Goal: Task Accomplishment & Management: Manage account settings

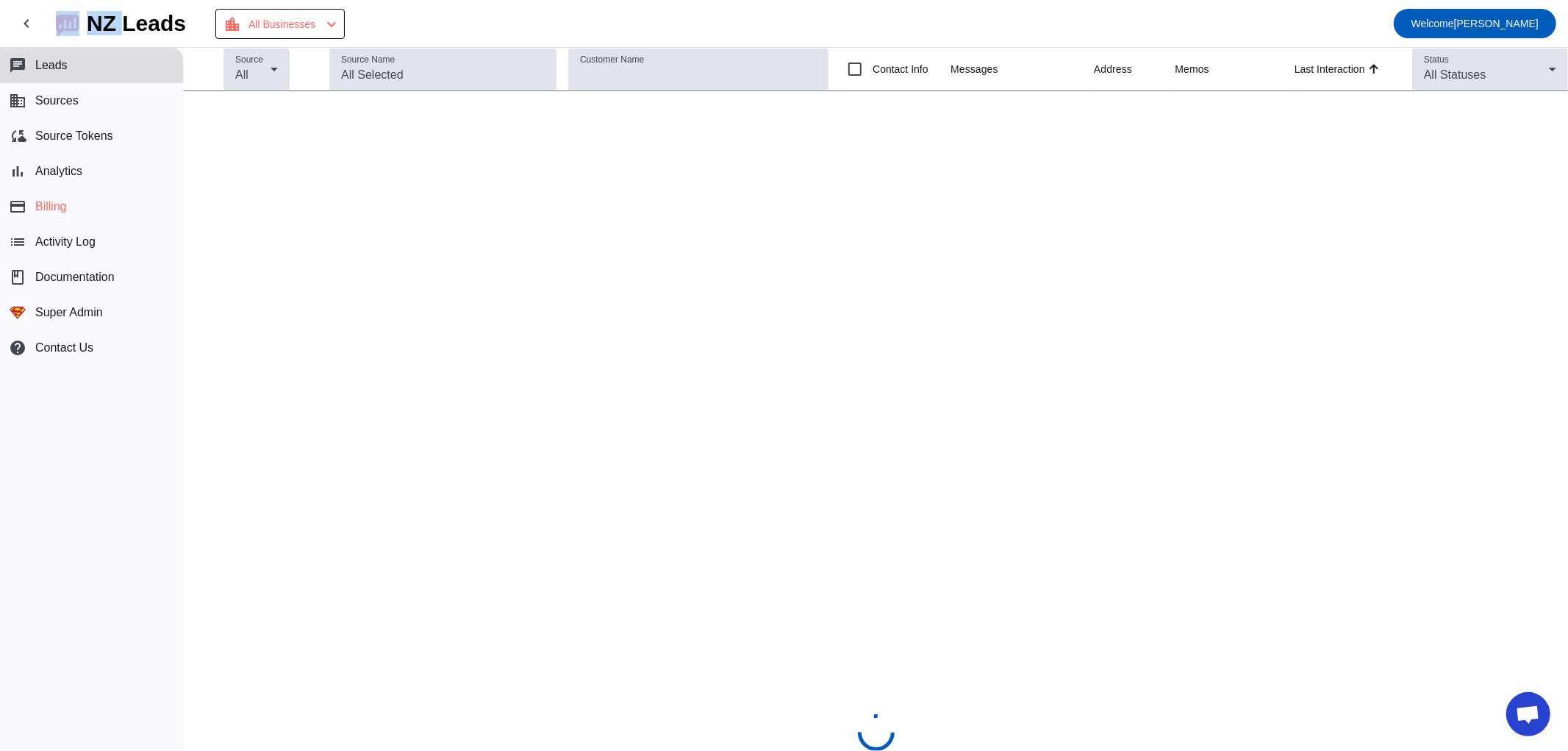
drag, startPoint x: 50, startPoint y: 19, endPoint x: 126, endPoint y: 26, distance: 76.3
click at [126, 26] on mat-toolbar-row "chevron_left [GEOGRAPHIC_DATA] Leads location_city All Businesses chevron_left …" at bounding box center [784, 24] width 1568 height 47
click at [133, 13] on div "NZ Leads" at bounding box center [136, 24] width 99 height 21
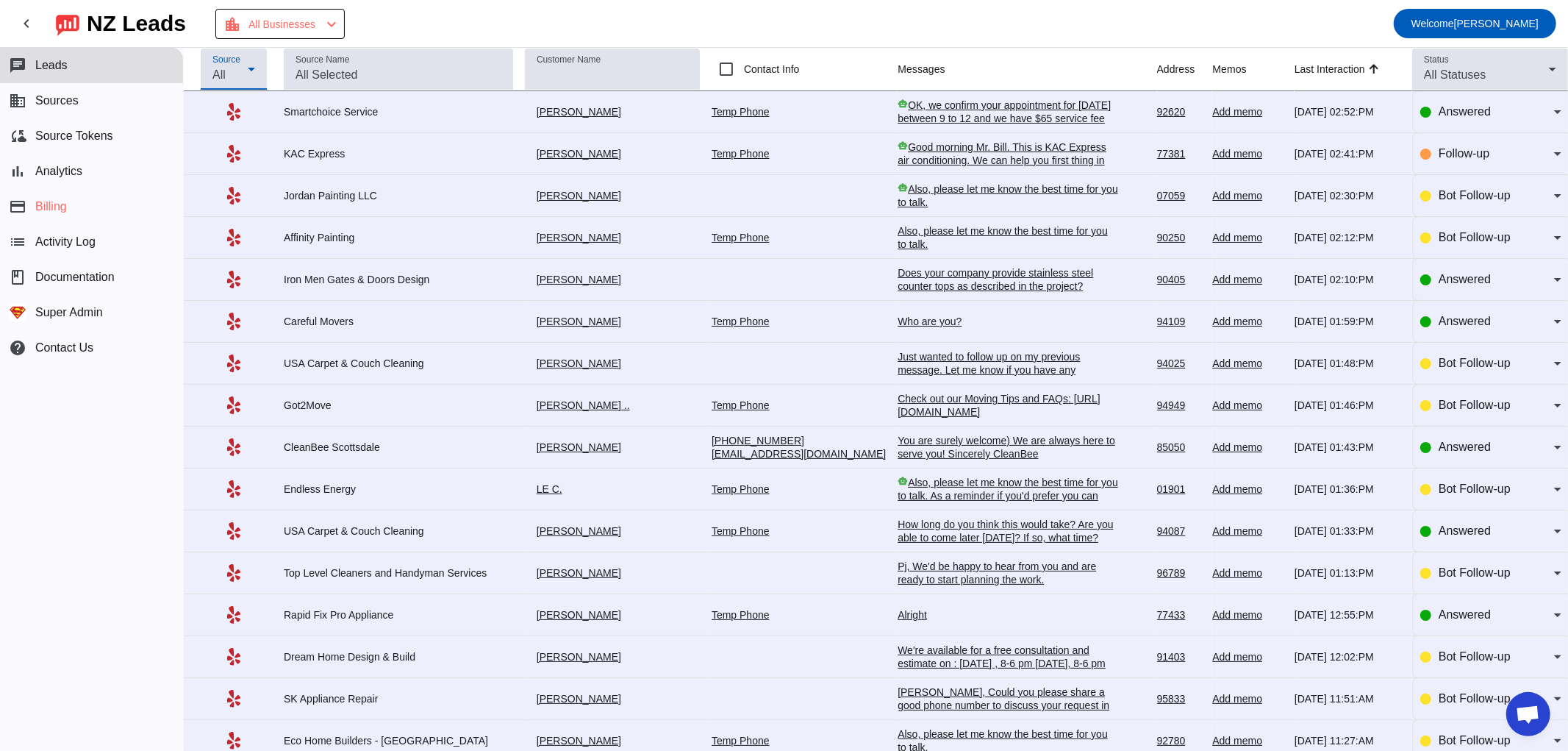
click at [238, 81] on div "All" at bounding box center [230, 75] width 35 height 18
click at [917, 32] on div at bounding box center [784, 375] width 1568 height 751
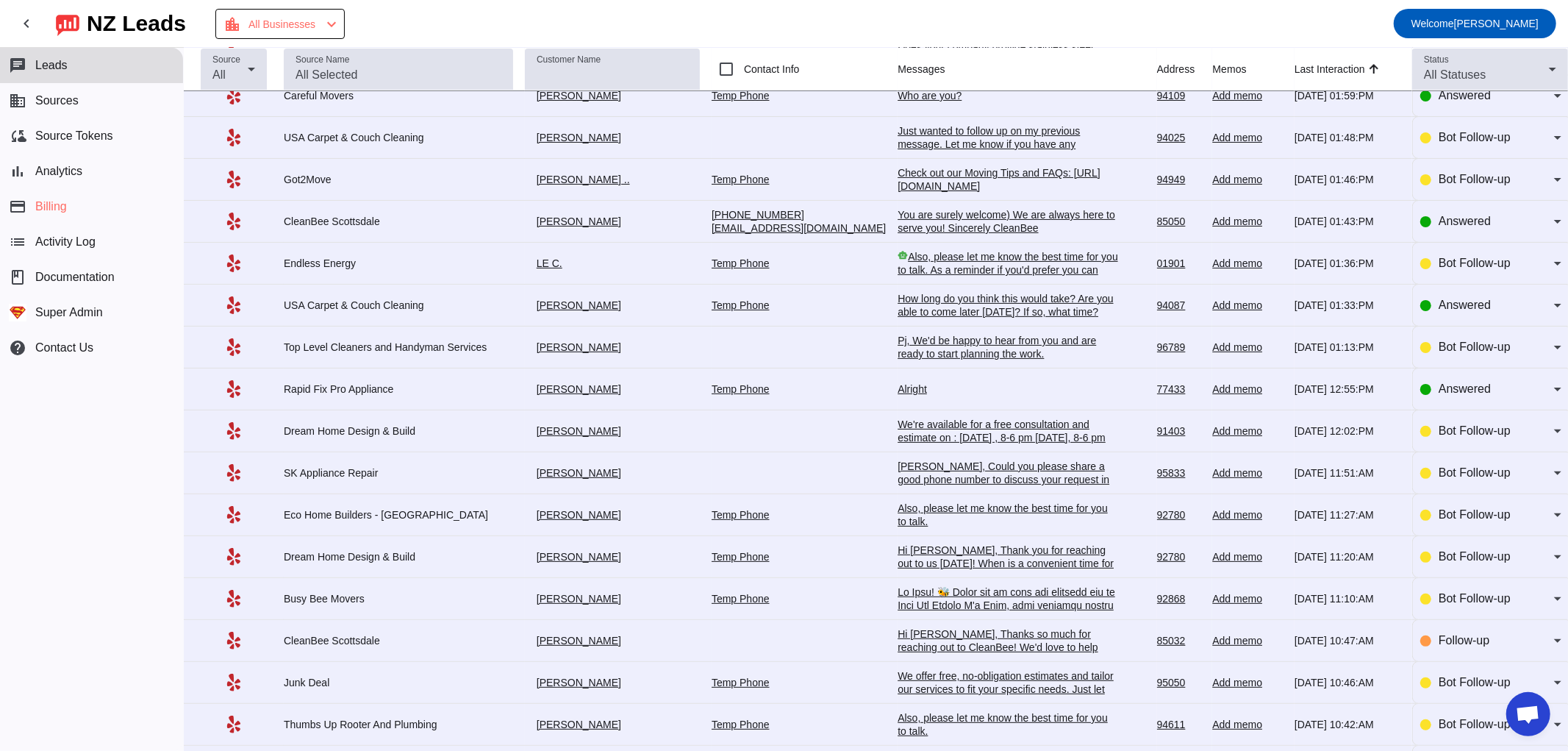
scroll to position [391, 0]
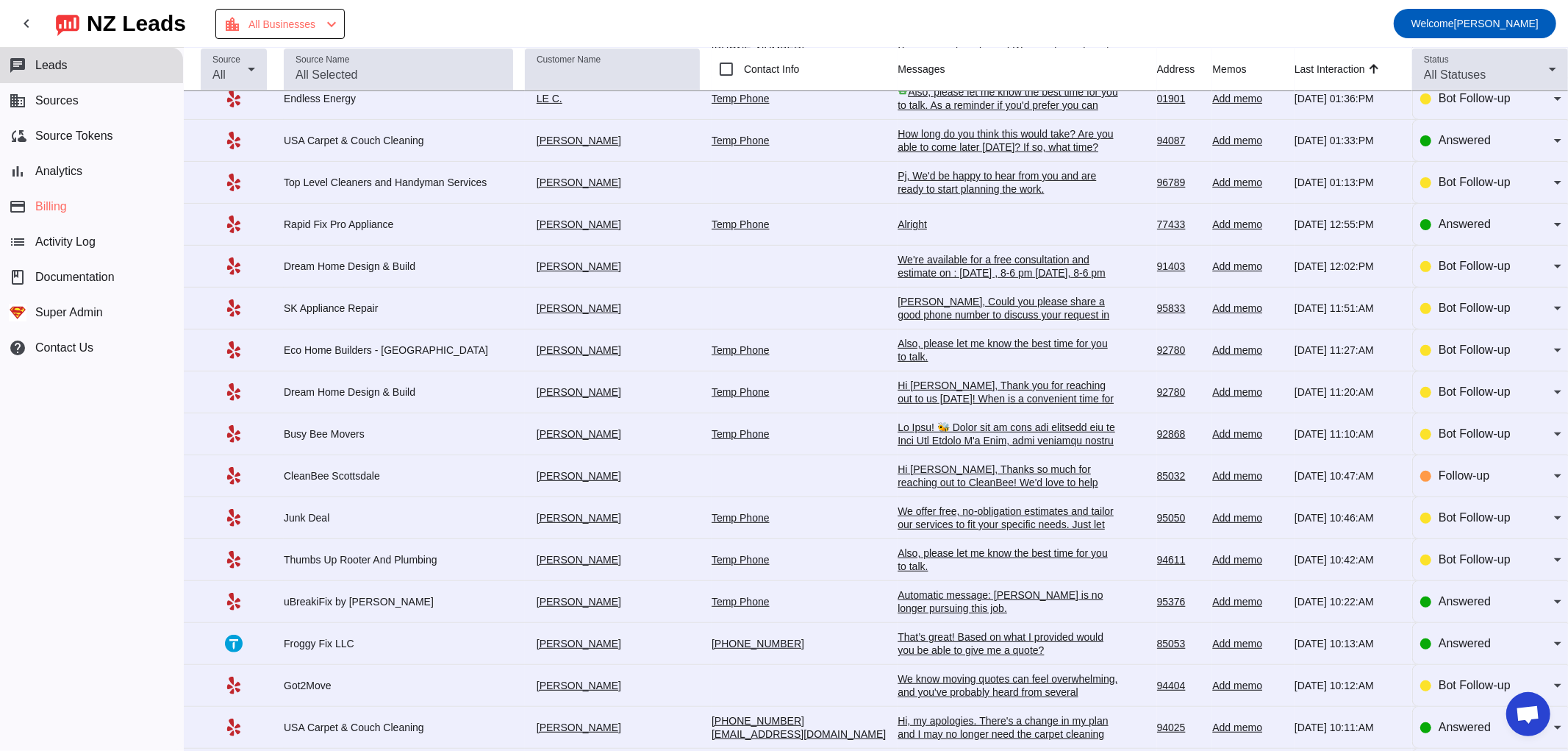
click at [988, 651] on div "That’s great! Based on what I provided would you be able to give me a quote?" at bounding box center [1008, 644] width 221 height 26
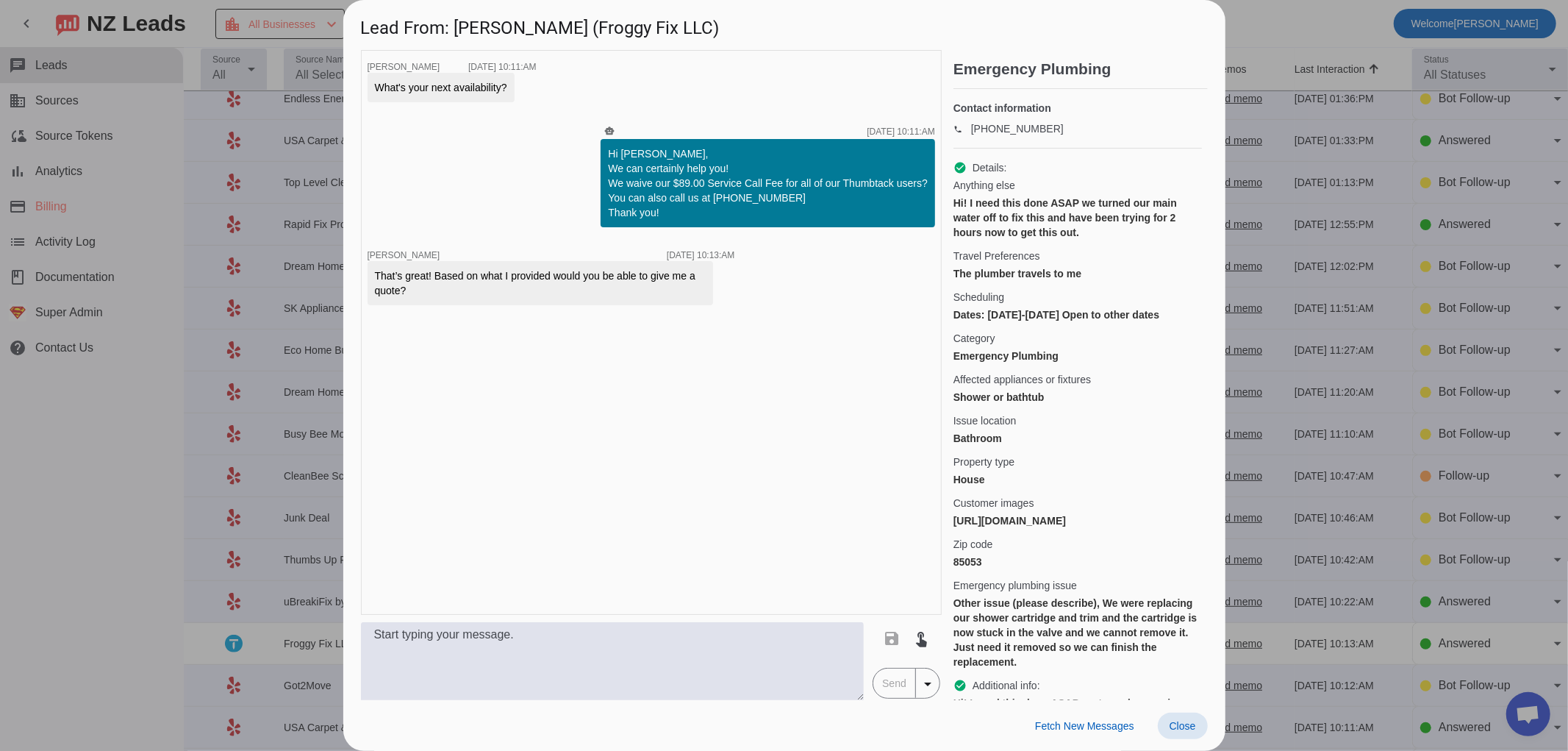
scroll to position [0, 0]
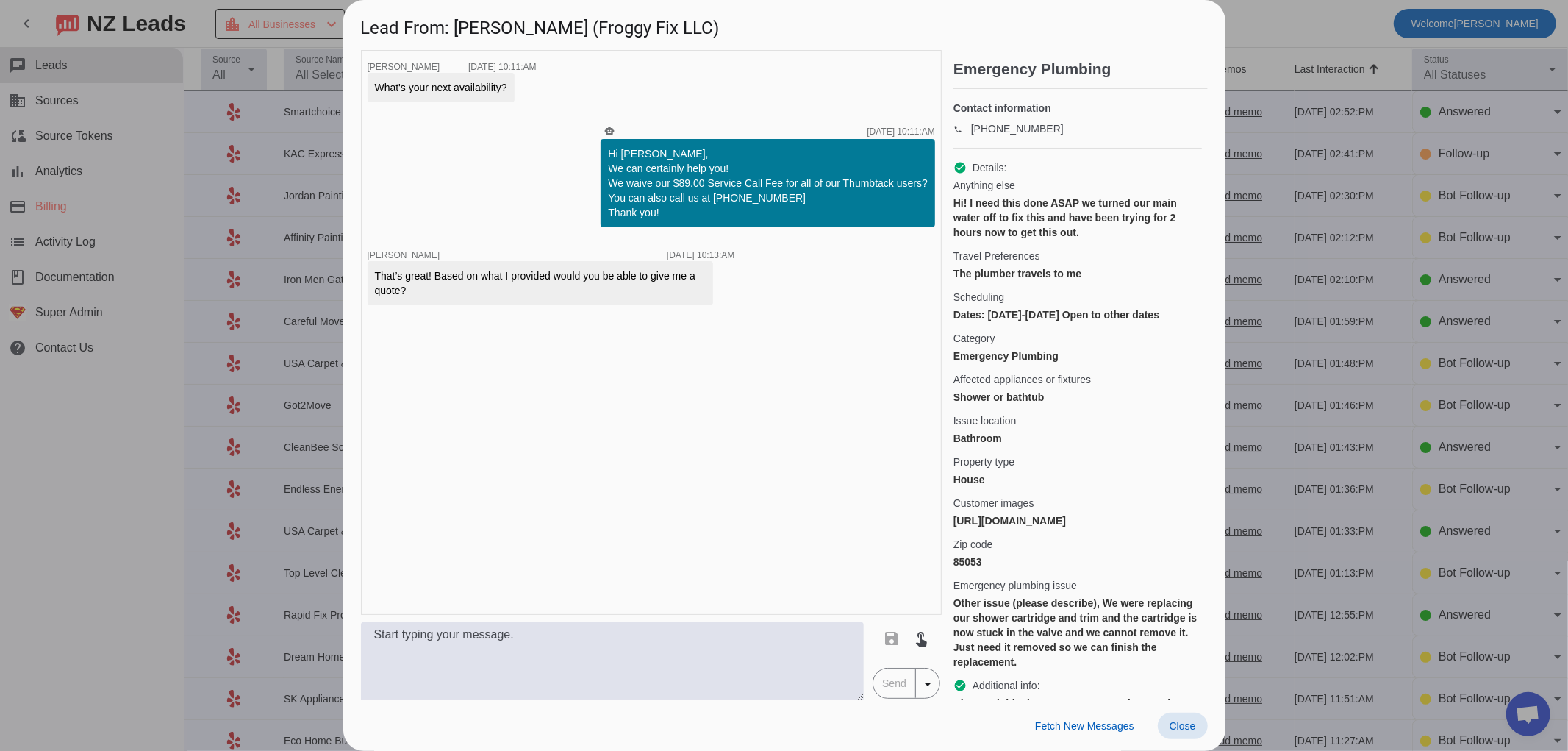
click at [251, 354] on div at bounding box center [784, 375] width 1568 height 751
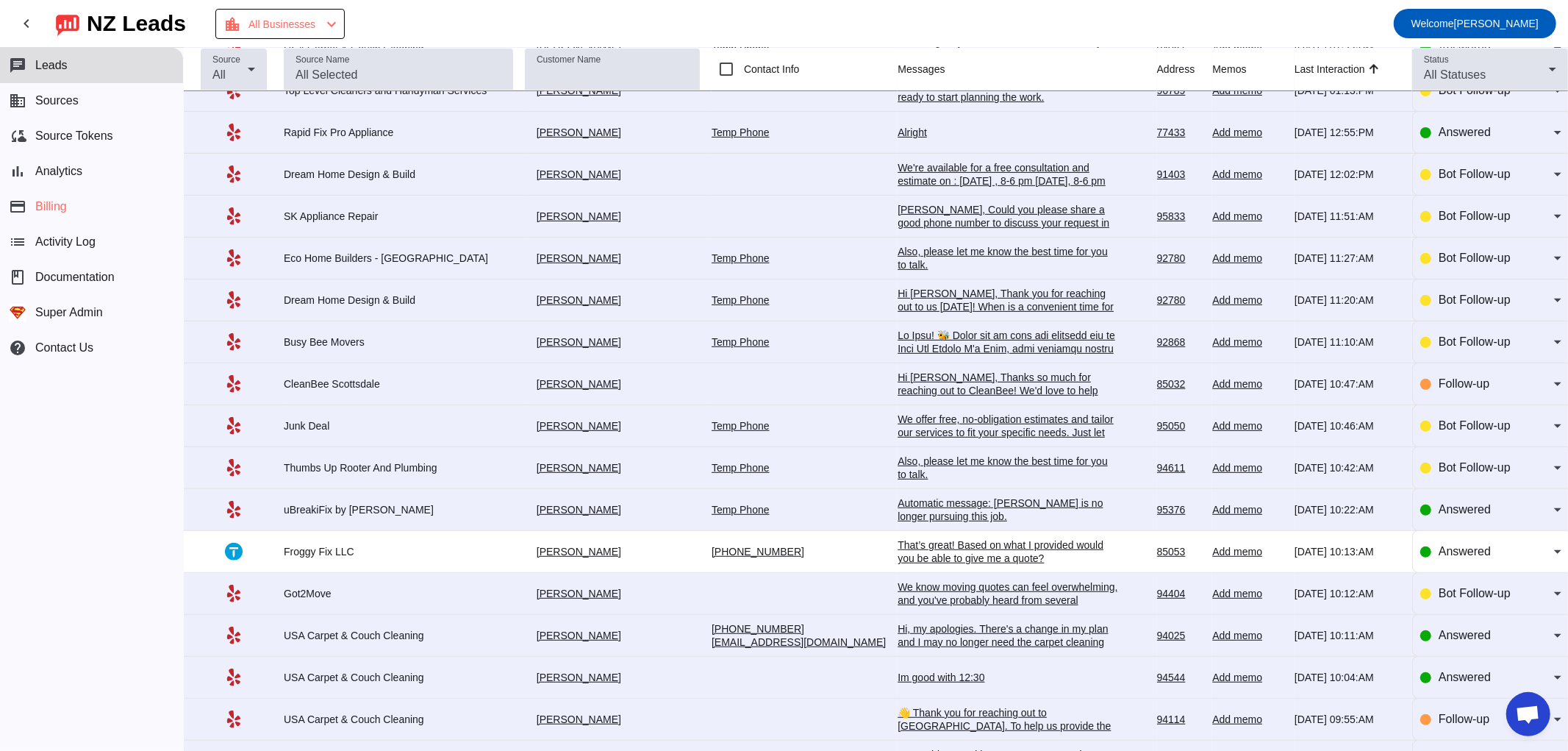
scroll to position [653, 0]
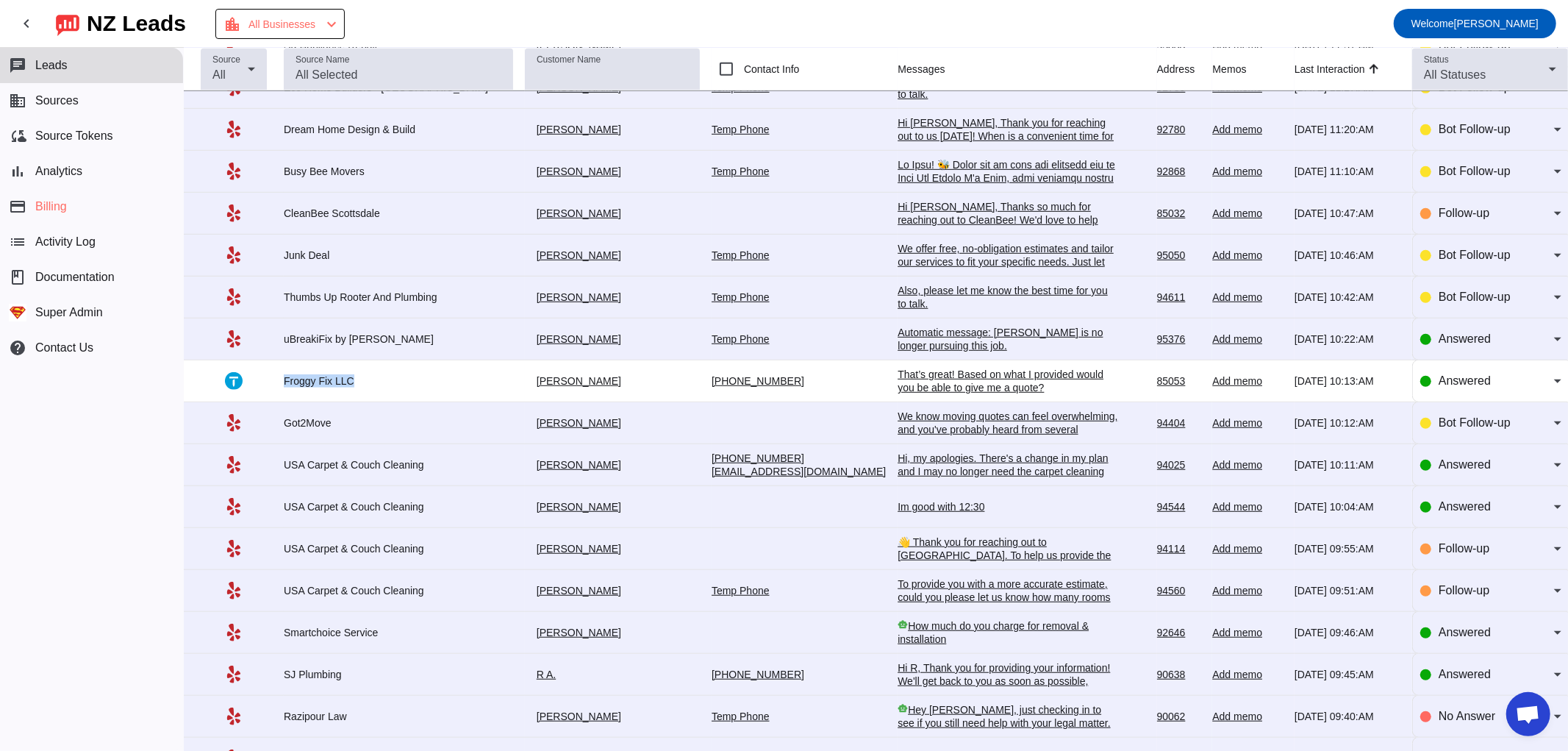
drag, startPoint x: 273, startPoint y: 384, endPoint x: 357, endPoint y: 377, distance: 84.3
click at [358, 377] on tr "Froggy Fix LLC [PERSON_NAME] [PHONE_NUMBER] That’s great! Based on what I provi…" at bounding box center [876, 381] width 1384 height 42
click at [357, 377] on div "Froggy Fix LLC" at bounding box center [394, 381] width 221 height 13
click at [959, 383] on div "That’s great! Based on what I provided would you be able to give me a quote?" at bounding box center [1008, 381] width 221 height 26
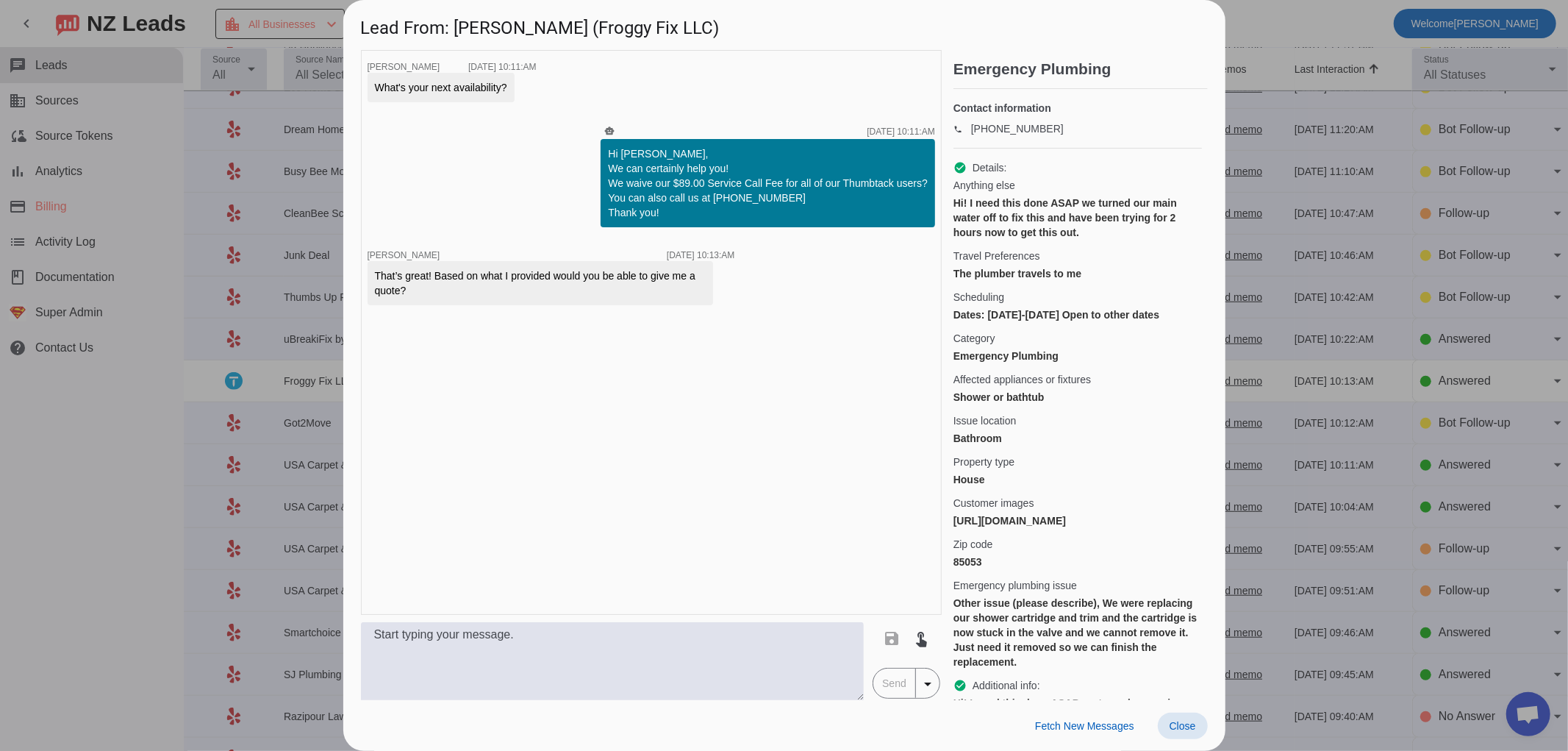
scroll to position [0, 0]
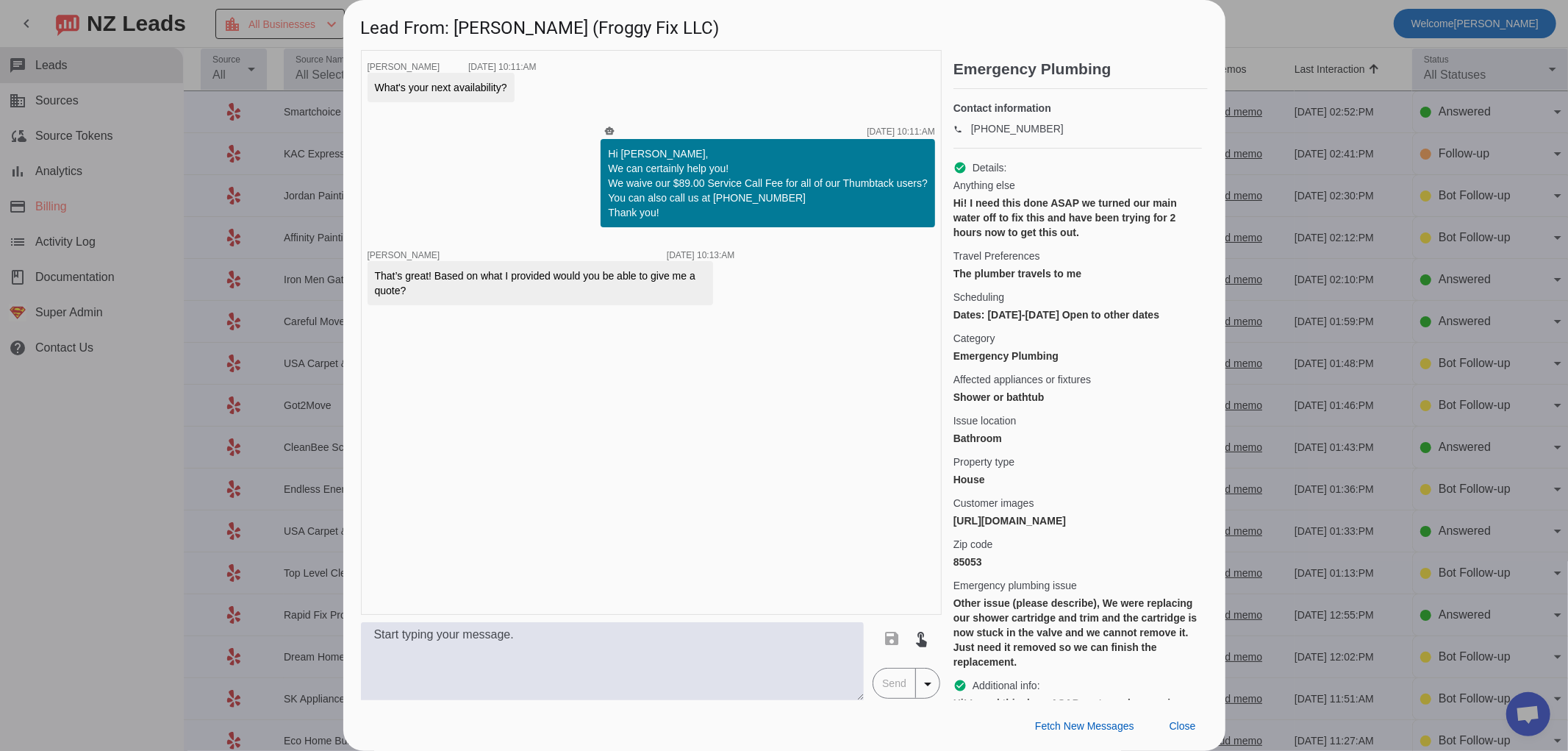
click at [275, 414] on div at bounding box center [784, 375] width 1568 height 751
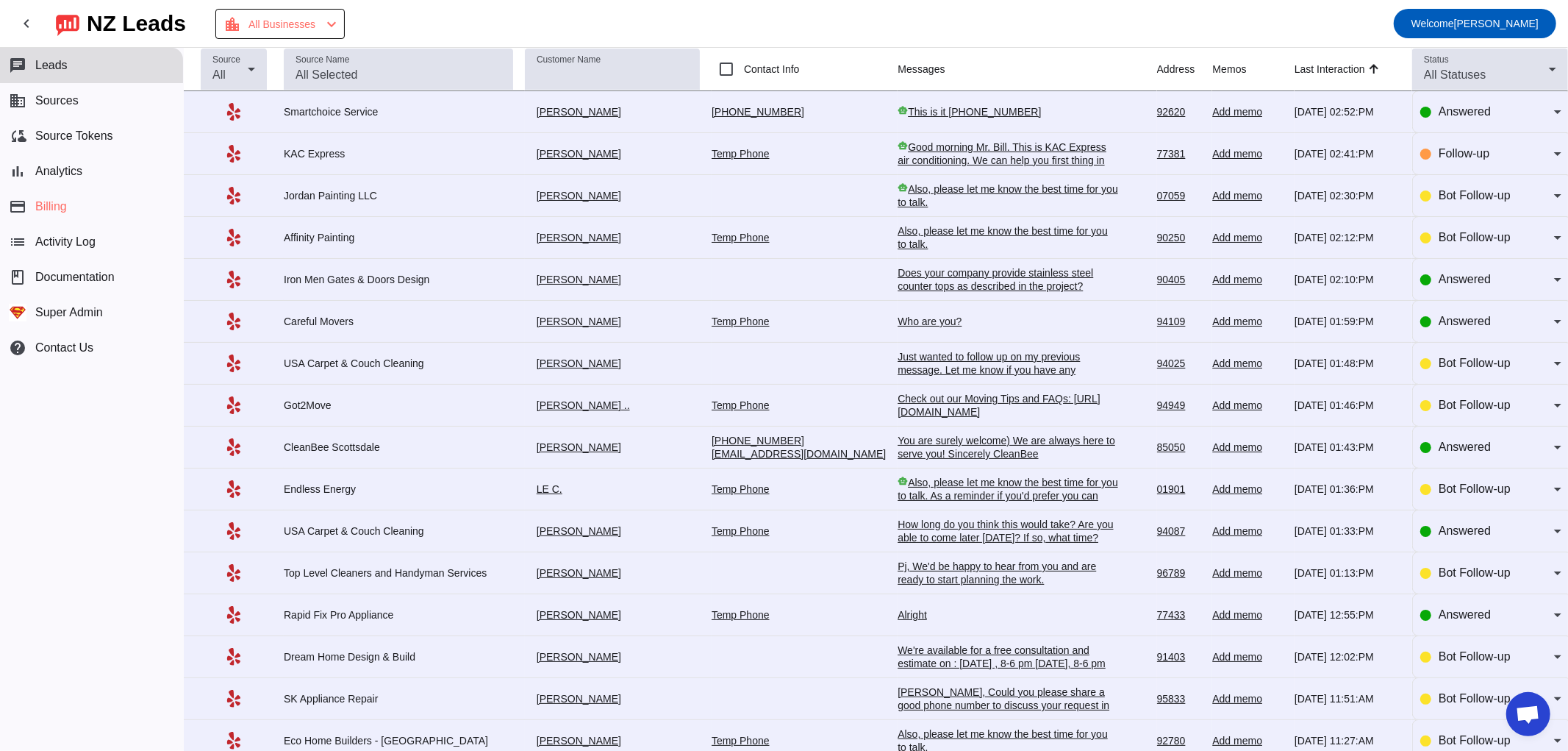
click at [957, 108] on div "smart_toy This is it [PHONE_NUMBER]" at bounding box center [1008, 112] width 221 height 13
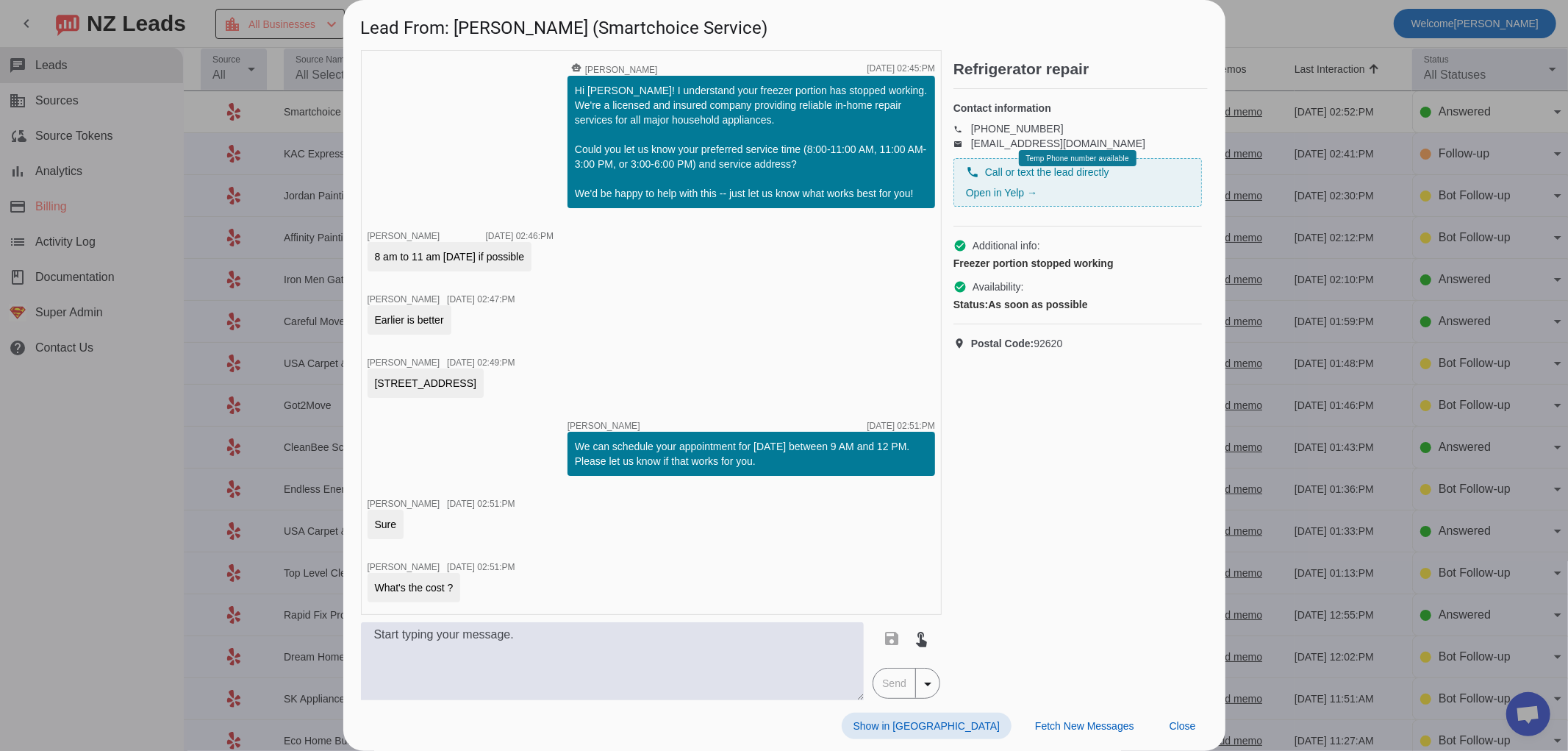
click at [230, 310] on div at bounding box center [784, 375] width 1568 height 751
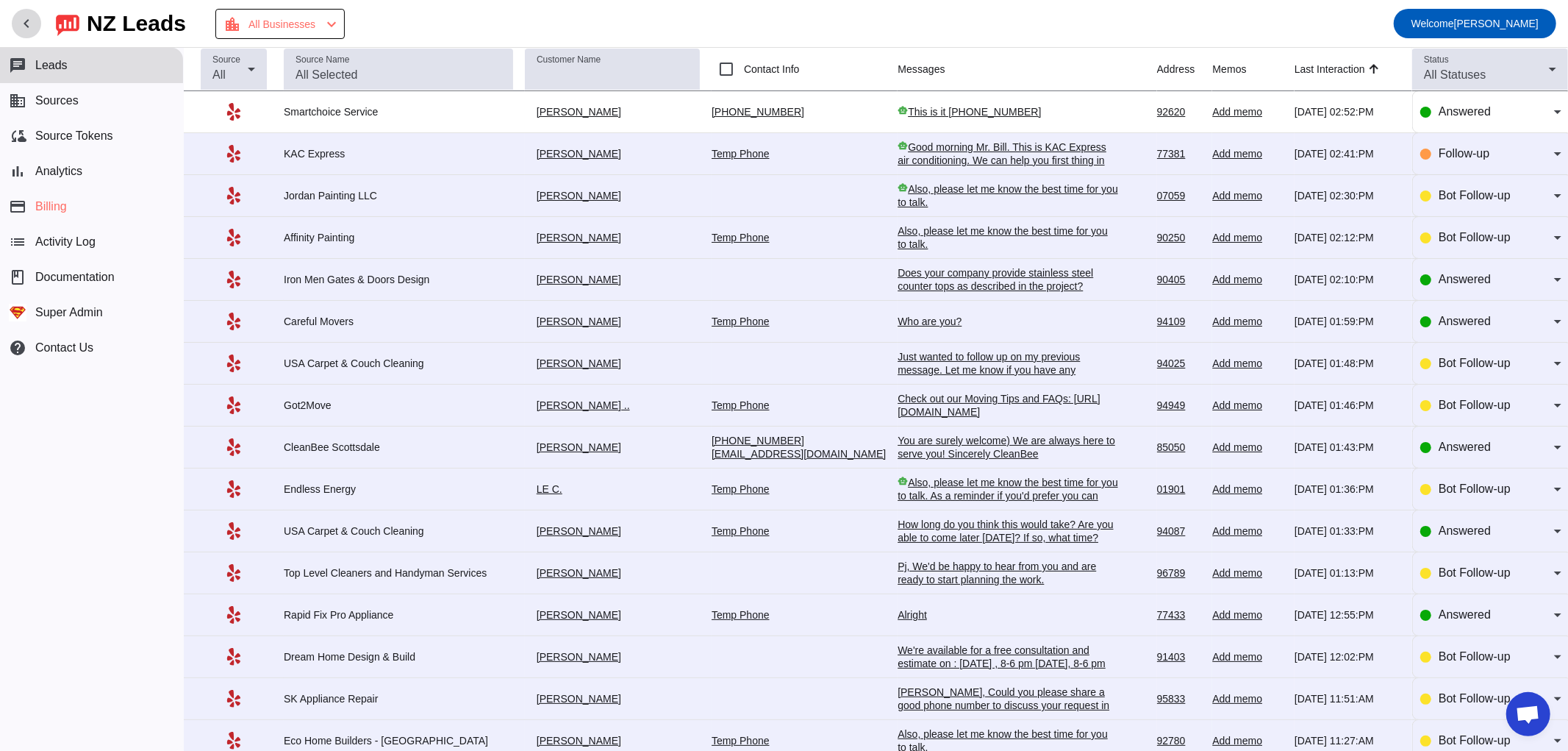
click at [26, 22] on mat-icon "chevron_left" at bounding box center [26, 24] width 18 height 18
